Goal: Transaction & Acquisition: Purchase product/service

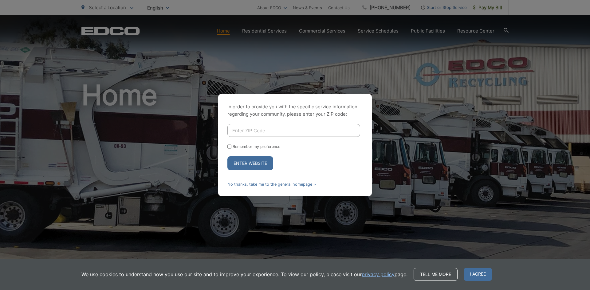
click at [257, 132] on input "Enter ZIP Code" at bounding box center [293, 130] width 133 height 13
type input "91977"
click at [227, 156] on button "Enter Website" at bounding box center [250, 163] width 46 height 14
click at [287, 131] on input "Enter ZIP Code" at bounding box center [293, 130] width 133 height 13
type input "91977"
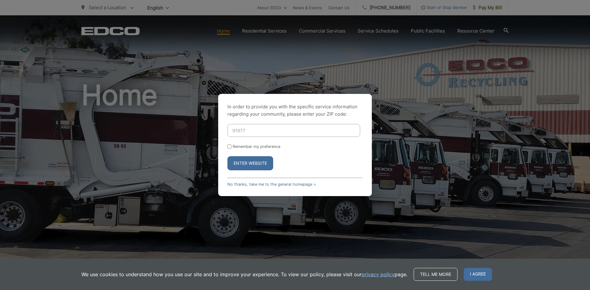
click at [244, 167] on button "Enter Website" at bounding box center [250, 163] width 46 height 14
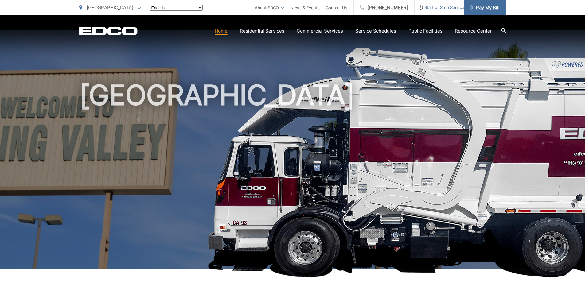
click at [494, 11] on span "Pay My Bill" at bounding box center [484, 7] width 29 height 7
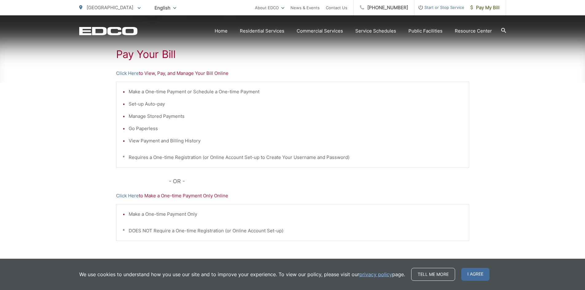
scroll to position [146, 0]
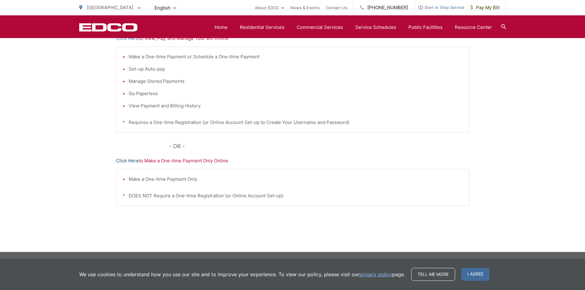
click at [132, 162] on link "Click Here" at bounding box center [127, 160] width 23 height 7
